Goal: Task Accomplishment & Management: Complete application form

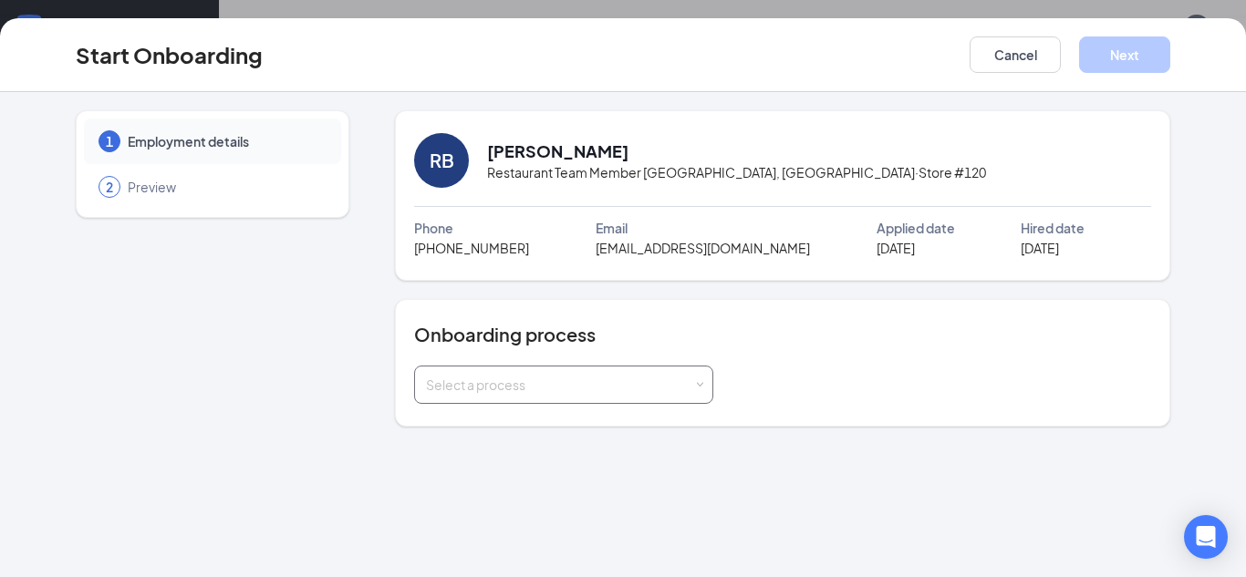
click at [614, 395] on div "Select a process" at bounding box center [563, 385] width 275 height 36
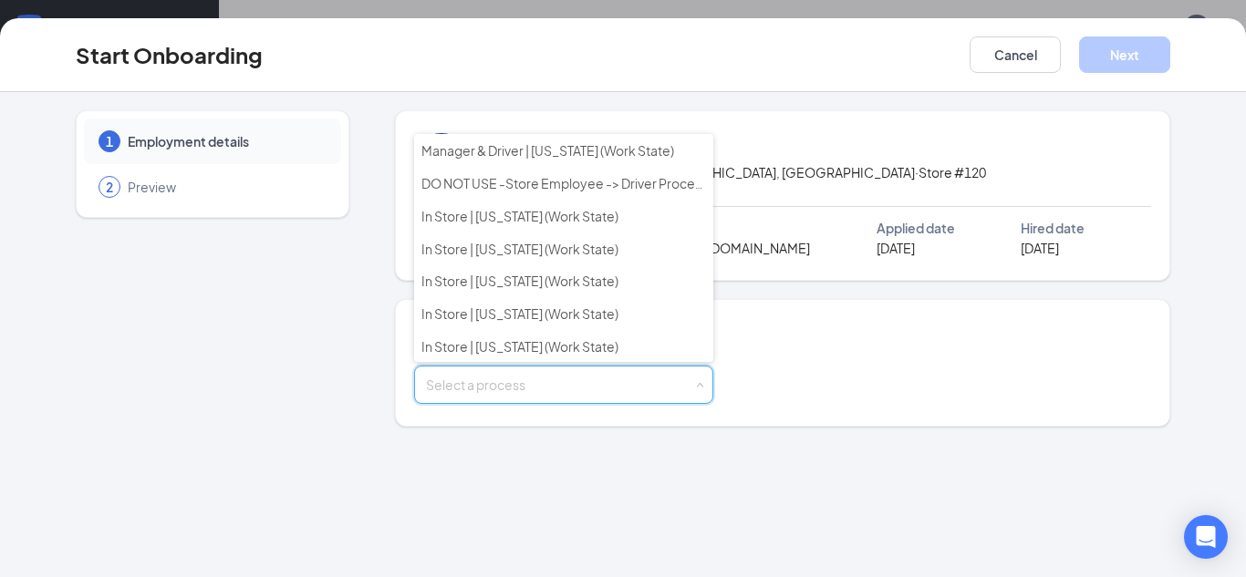
scroll to position [615, 0]
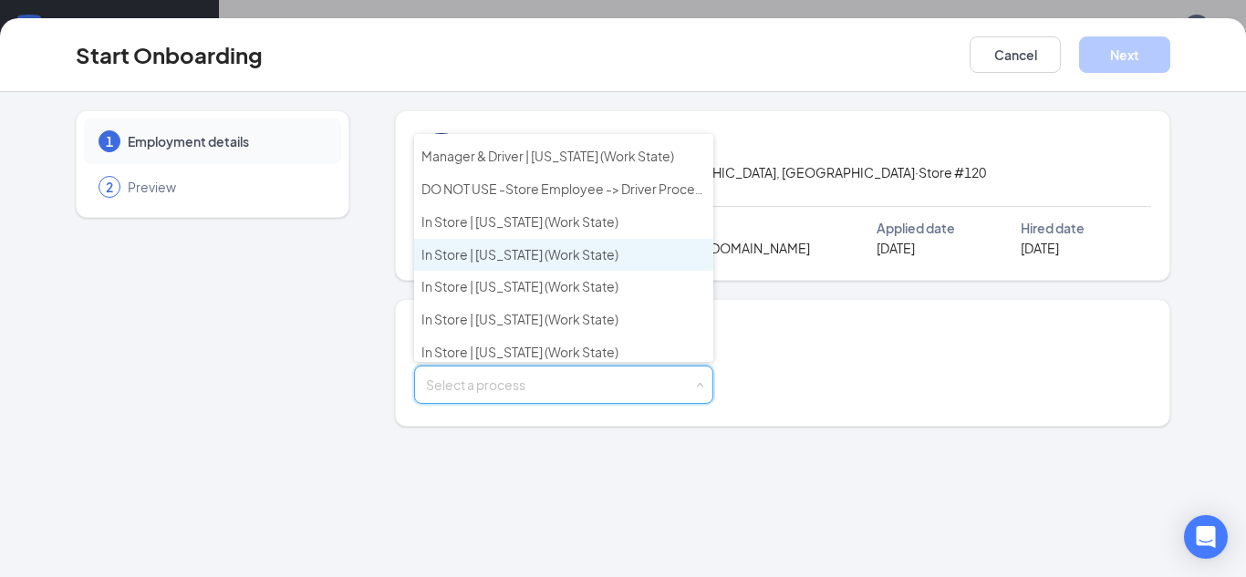
click at [479, 241] on li "In Store | [US_STATE] (Work State)" at bounding box center [563, 255] width 299 height 33
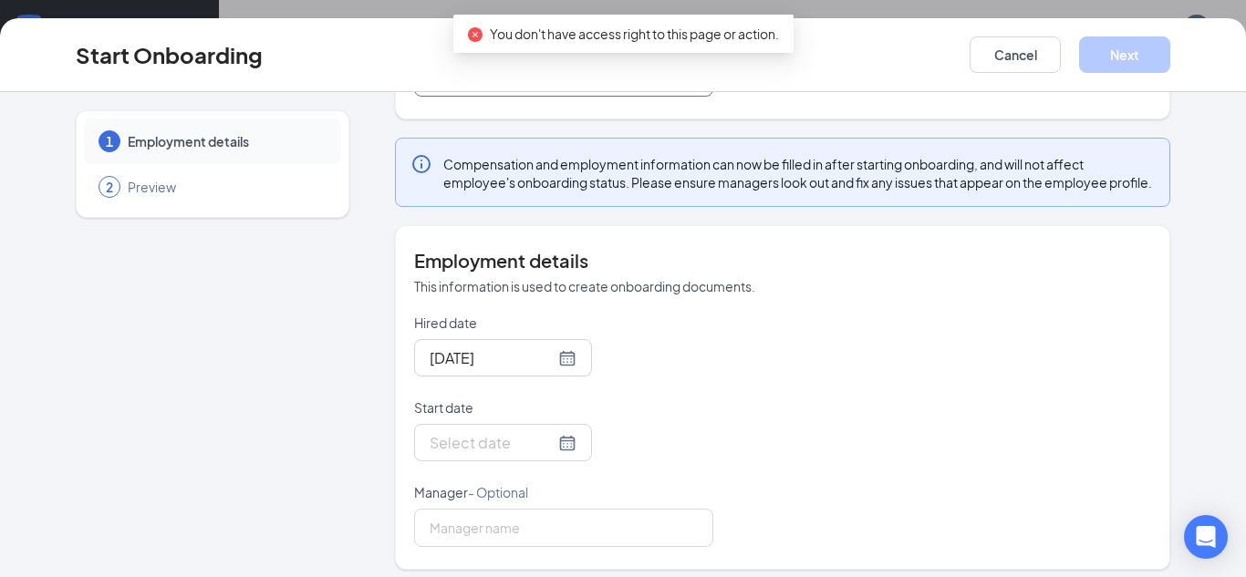
scroll to position [337, 0]
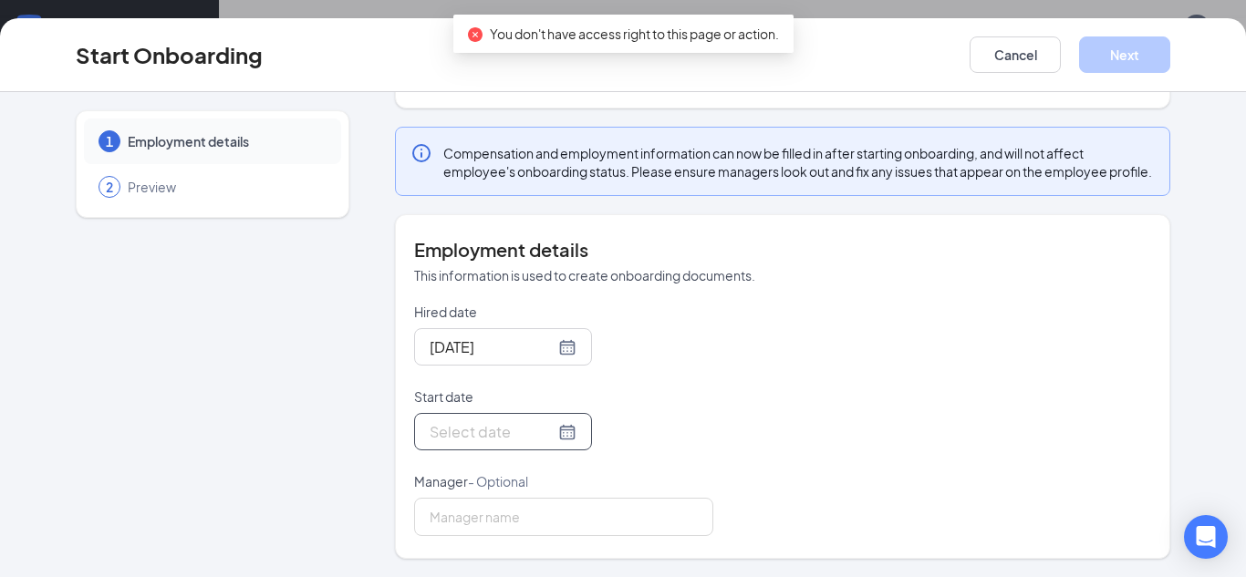
click at [514, 432] on input "Start date" at bounding box center [492, 432] width 125 height 23
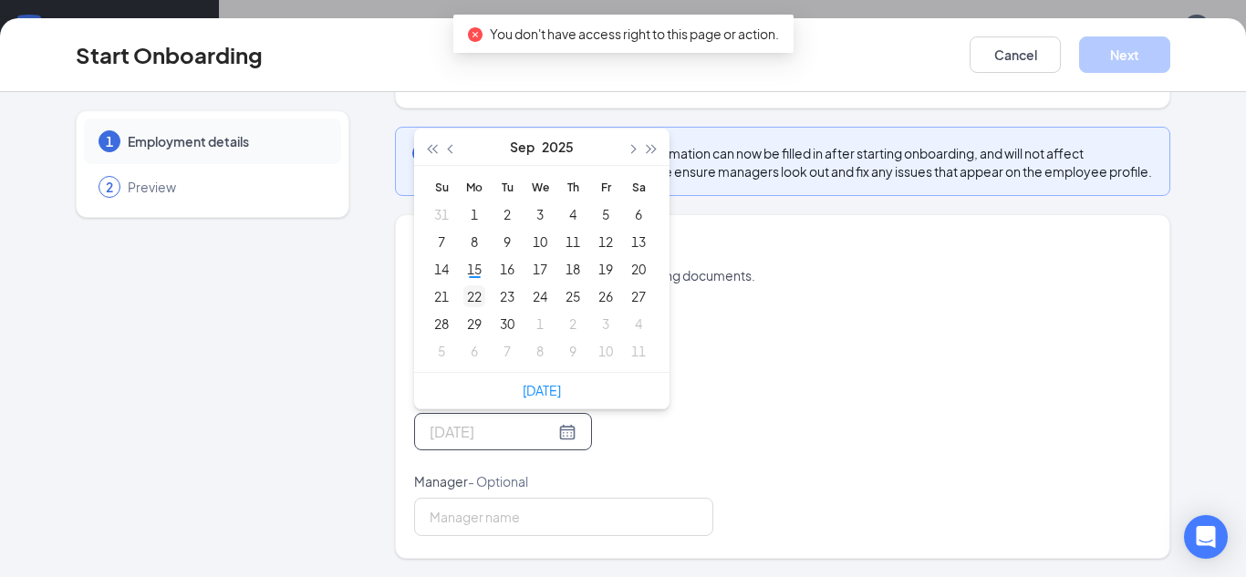
type input "[DATE]"
click at [473, 289] on div "22" at bounding box center [474, 297] width 22 height 22
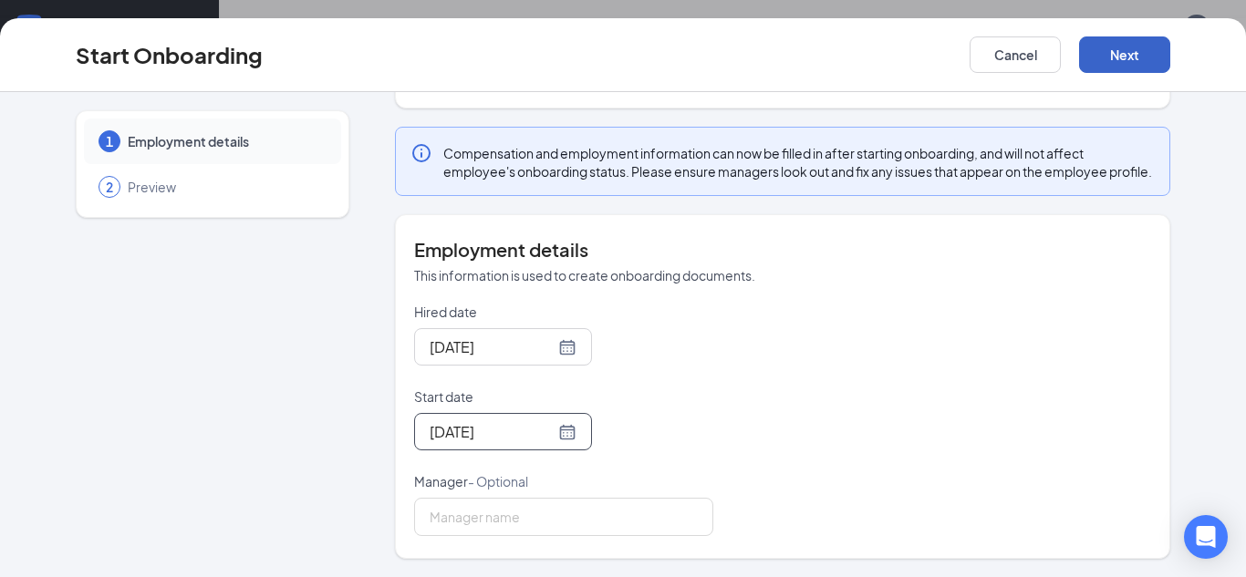
click at [1120, 57] on button "Next" at bounding box center [1124, 54] width 91 height 36
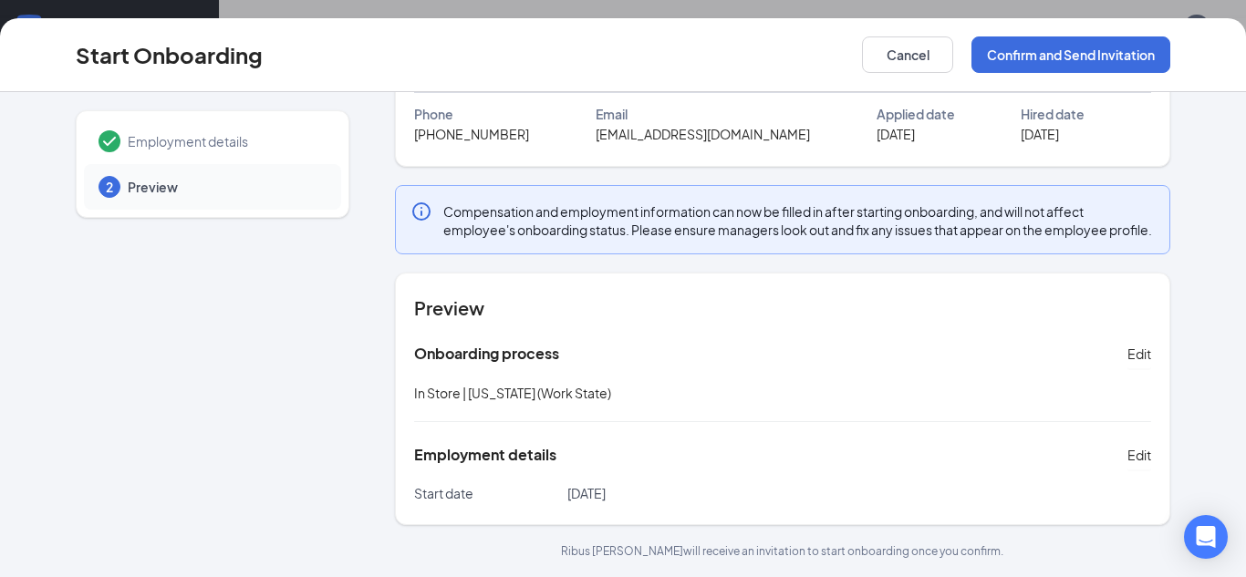
scroll to position [132, 0]
click at [1059, 45] on button "Confirm and Send Invitation" at bounding box center [1070, 54] width 199 height 36
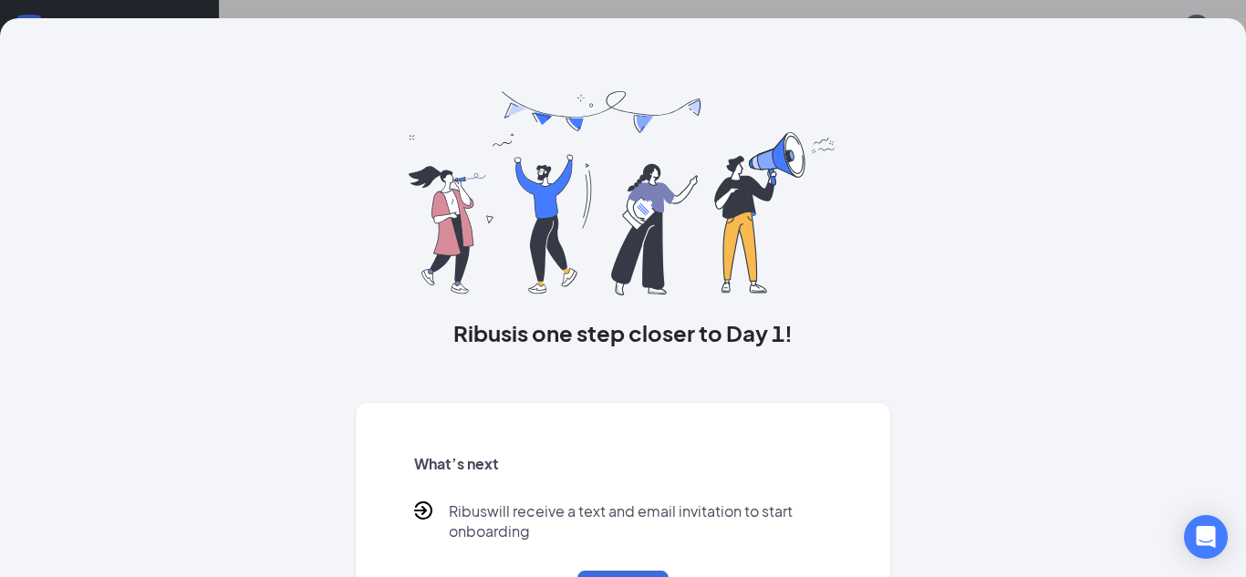
scroll to position [85, 0]
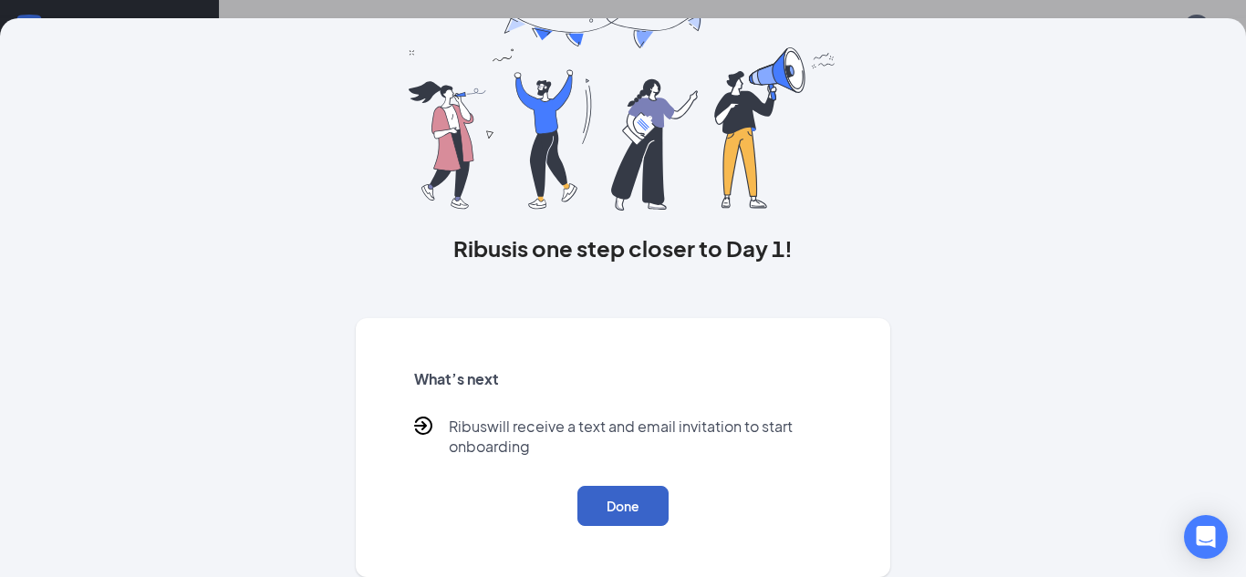
click at [610, 491] on button "Done" at bounding box center [622, 506] width 91 height 40
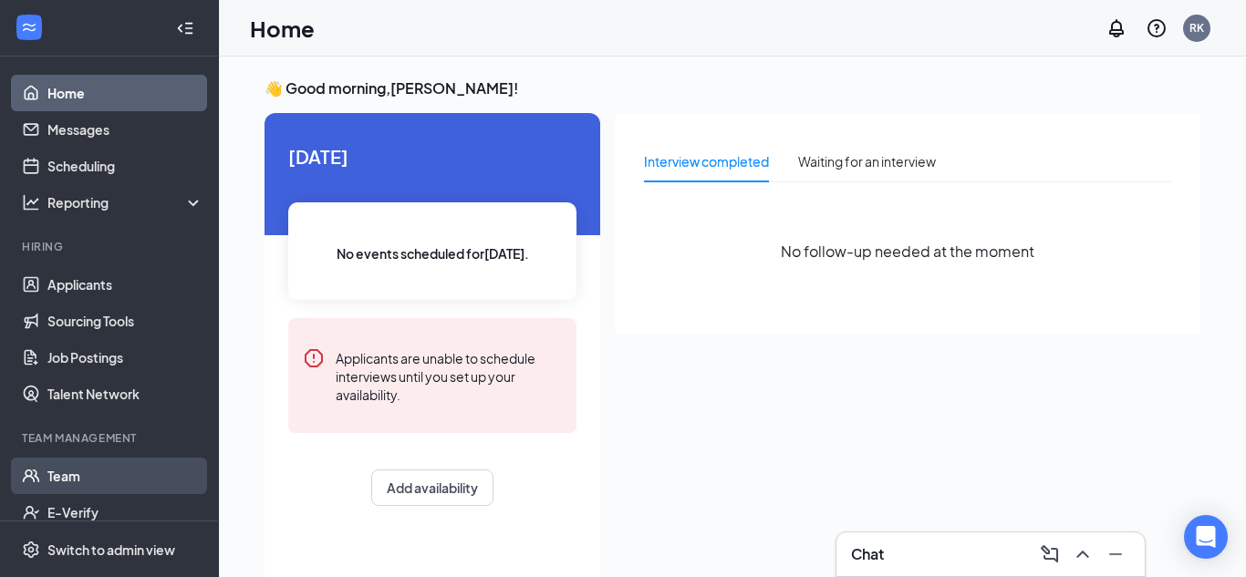
click at [113, 465] on link "Team" at bounding box center [125, 476] width 156 height 36
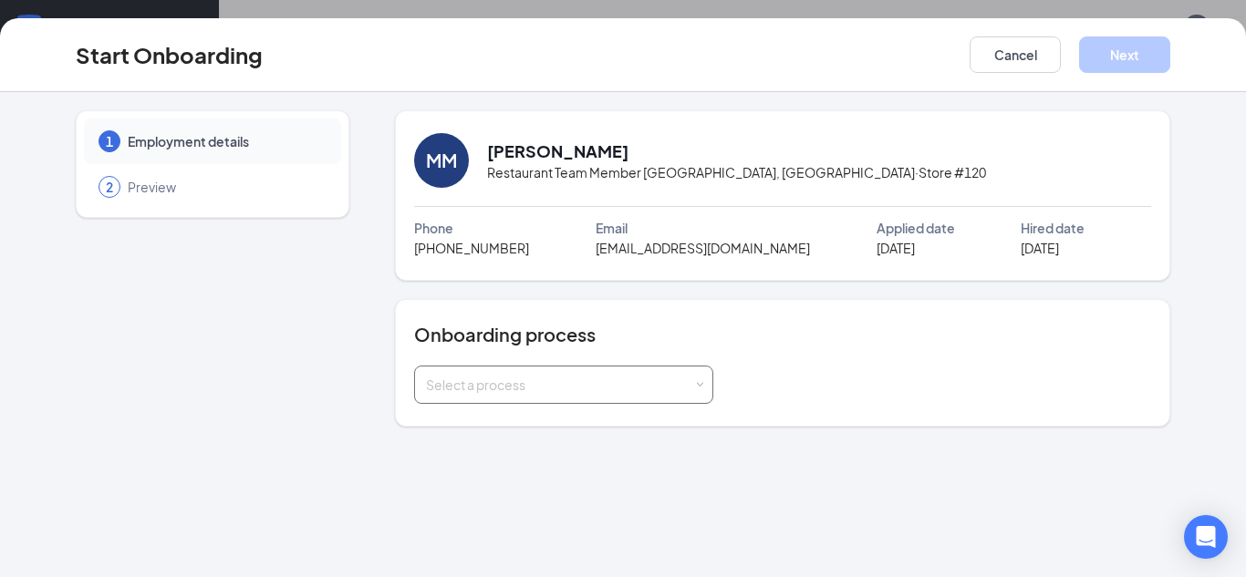
click at [537, 389] on div "Select a process" at bounding box center [559, 385] width 267 height 18
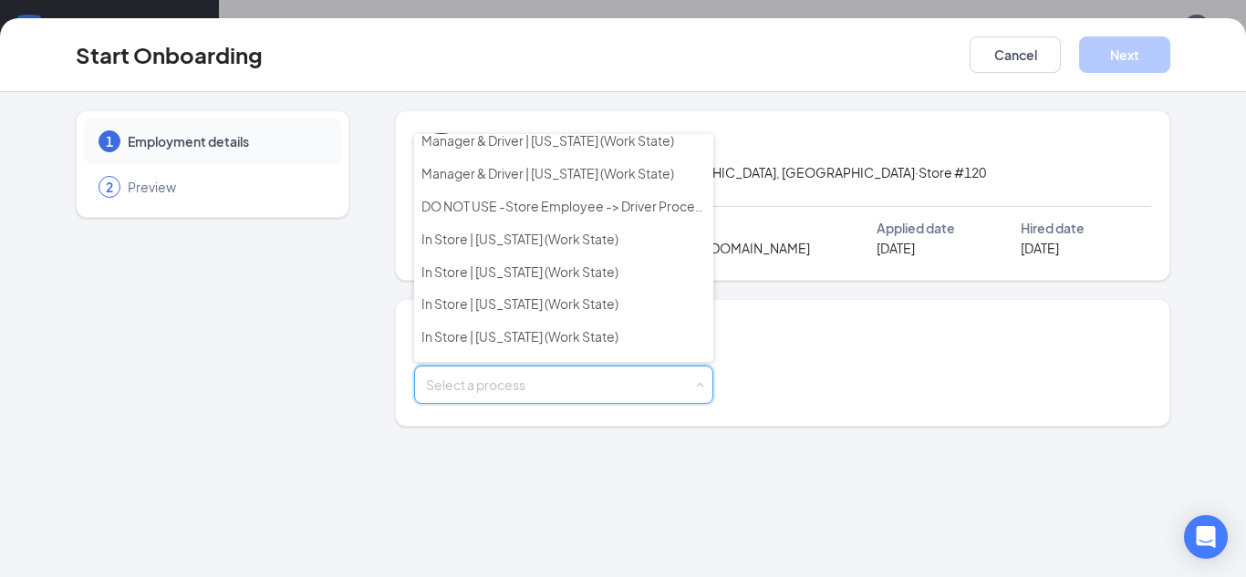
scroll to position [607, 0]
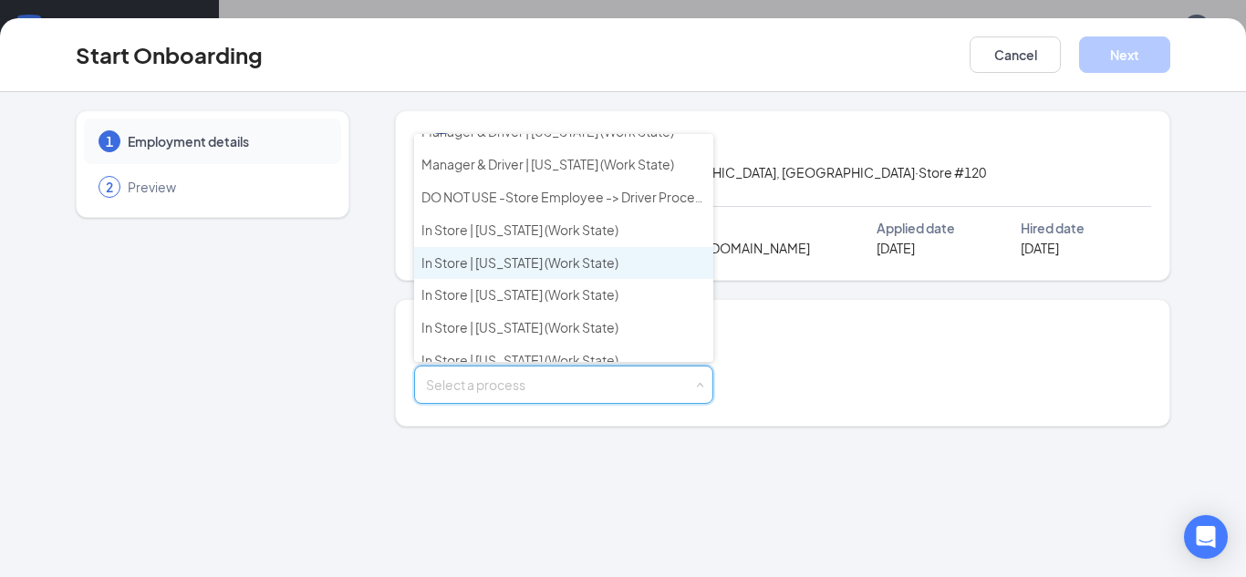
click at [504, 271] on li "In Store | [US_STATE] (Work State)" at bounding box center [563, 263] width 299 height 33
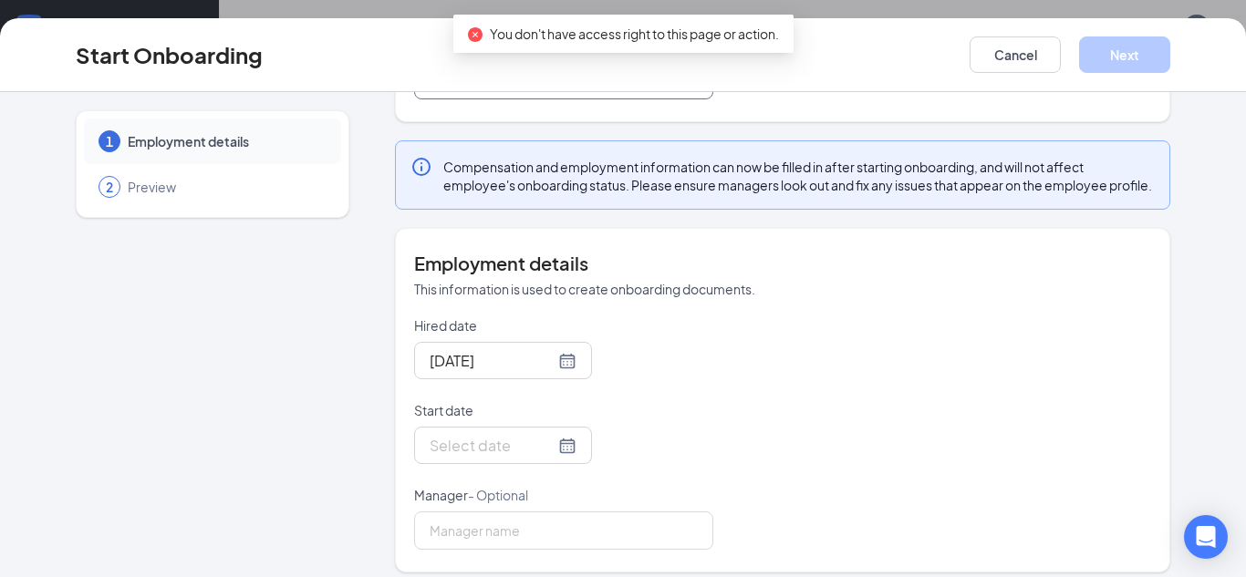
scroll to position [337, 0]
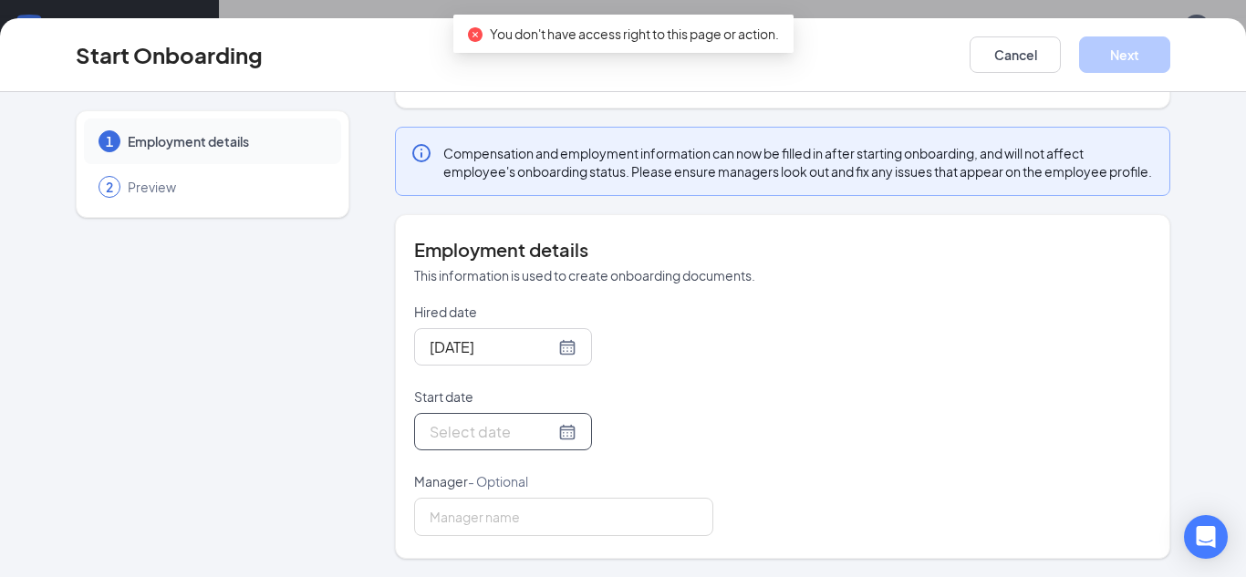
click at [546, 428] on input "Start date" at bounding box center [492, 432] width 125 height 23
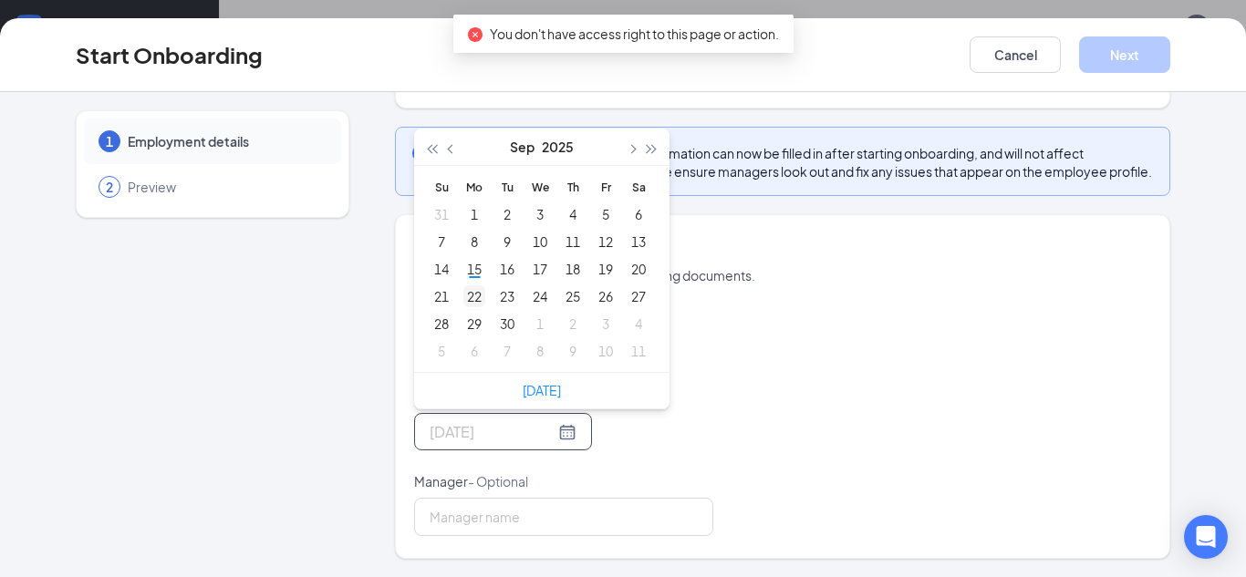
type input "[DATE]"
click at [478, 300] on div "22" at bounding box center [474, 297] width 22 height 22
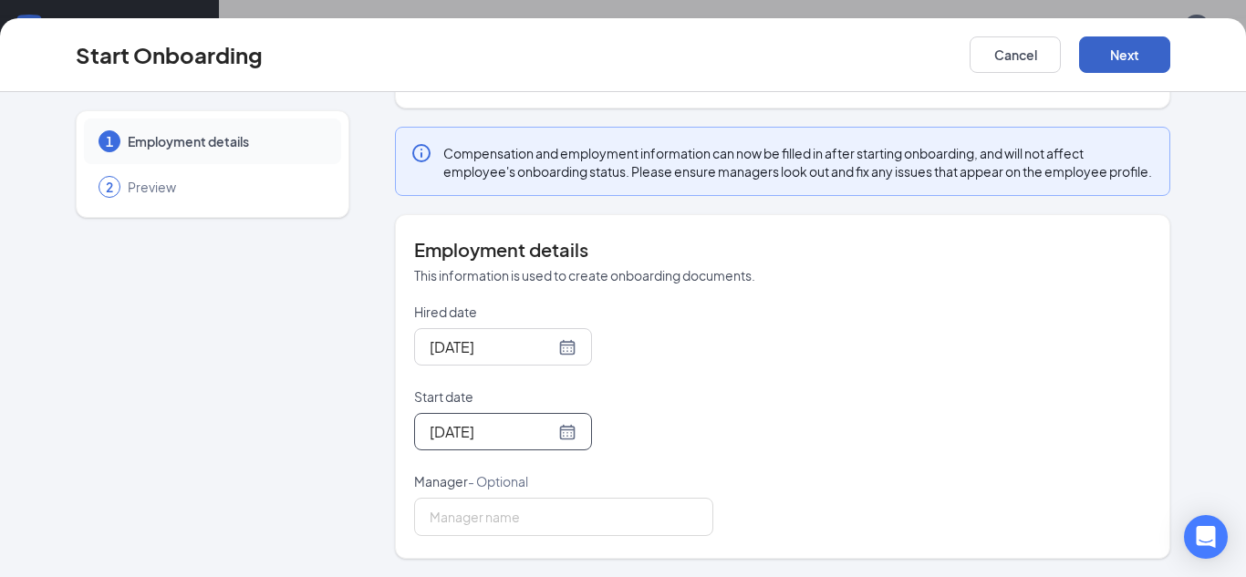
click at [1096, 66] on button "Next" at bounding box center [1124, 54] width 91 height 36
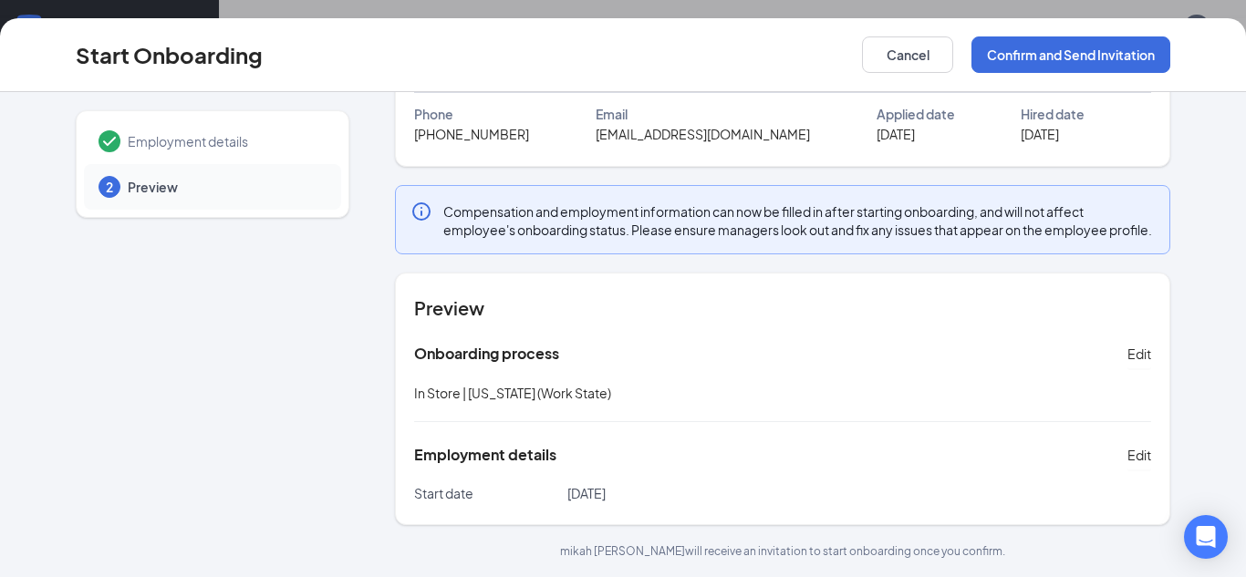
scroll to position [132, 0]
click at [1015, 48] on button "Confirm and Send Invitation" at bounding box center [1070, 54] width 199 height 36
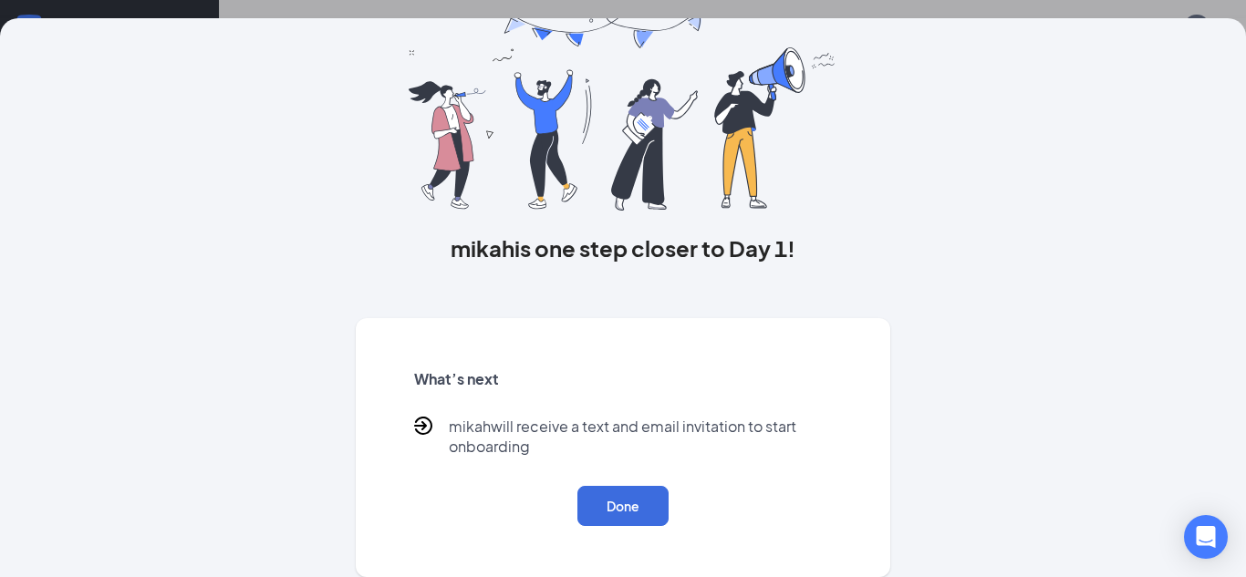
scroll to position [85, 0]
click at [622, 501] on button "Done" at bounding box center [622, 506] width 91 height 40
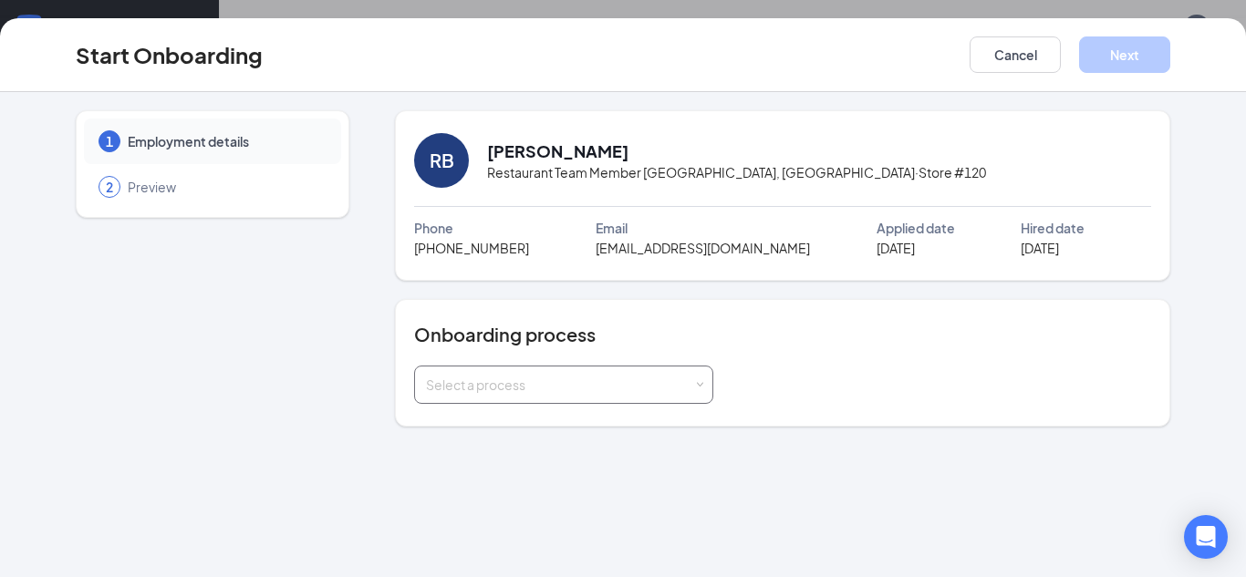
click at [550, 387] on div "Select a process" at bounding box center [559, 385] width 267 height 18
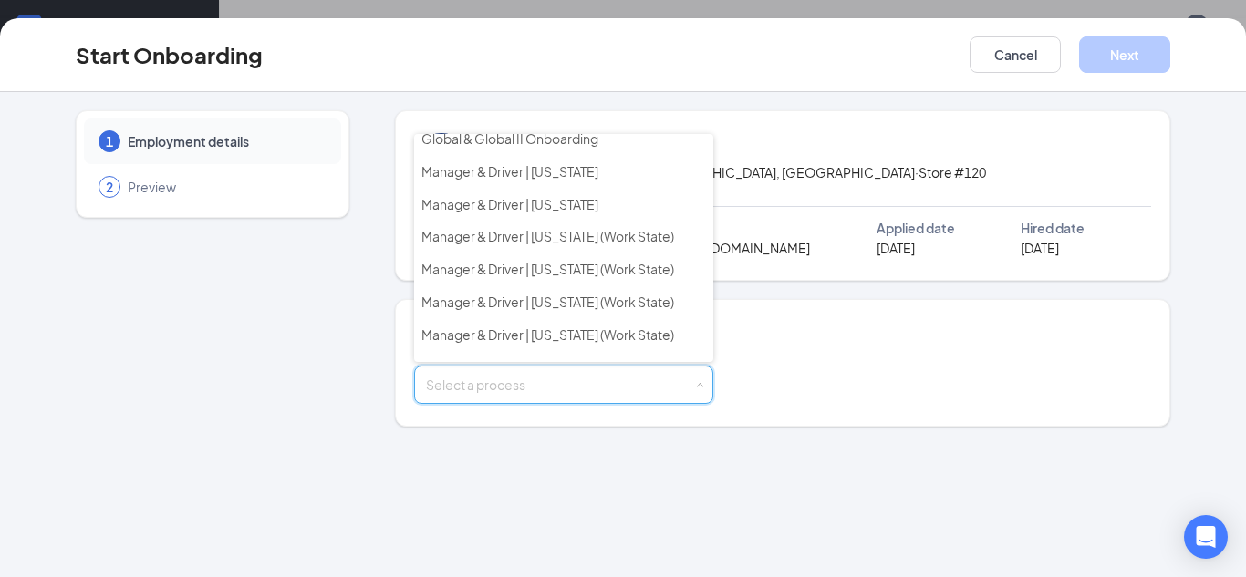
scroll to position [241, 0]
click at [991, 36] on button "Cancel" at bounding box center [1015, 54] width 91 height 36
